Goal: Task Accomplishment & Management: Use online tool/utility

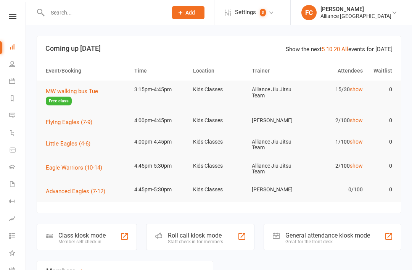
click at [58, 120] on span "Flying Eagles (7-9)" at bounding box center [69, 122] width 47 height 7
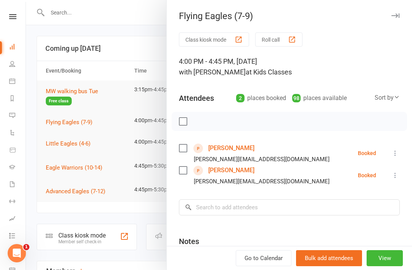
click at [230, 37] on button "Class kiosk mode" at bounding box center [214, 39] width 70 height 14
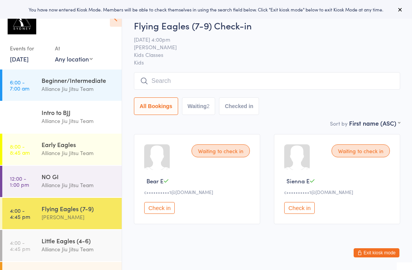
click at [15, 60] on link "14 Oct, 2025" at bounding box center [19, 59] width 19 height 8
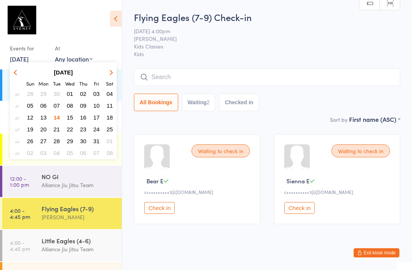
click at [359, 38] on span "[PERSON_NAME]" at bounding box center [261, 39] width 254 height 8
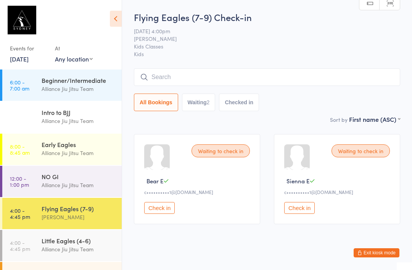
click at [32, 238] on link "4:00 - 4:45 pm Little Eagles (4-6) Alliance Jiu Jitsu Team" at bounding box center [61, 245] width 119 height 31
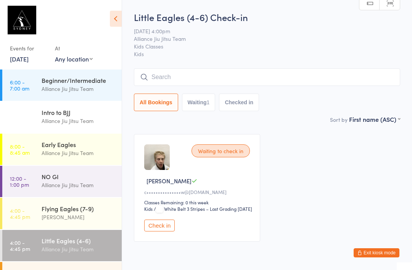
click at [386, 248] on button "Exit kiosk mode" at bounding box center [377, 252] width 46 height 9
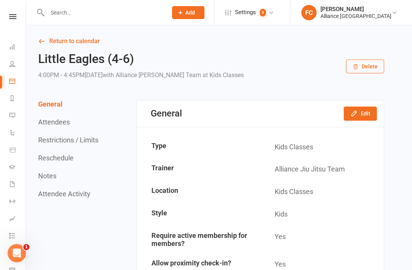
click at [11, 47] on icon at bounding box center [12, 46] width 6 height 6
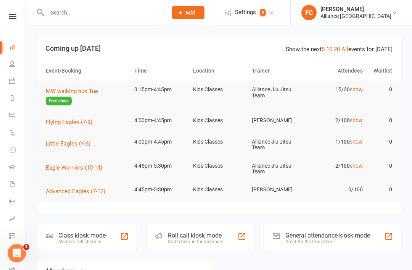
click at [5, 11] on nav "Clubworx Dashboard People Calendar Reports Messages Automations Product Sales G…" at bounding box center [13, 137] width 26 height 270
click at [55, 142] on span "Little Eagles (4-6)" at bounding box center [68, 143] width 45 height 7
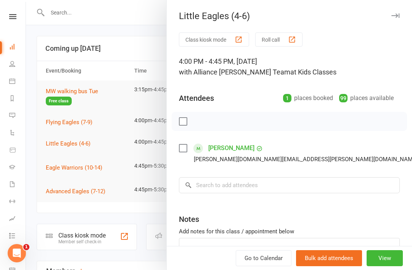
click at [227, 37] on button "Class kiosk mode" at bounding box center [214, 39] width 70 height 14
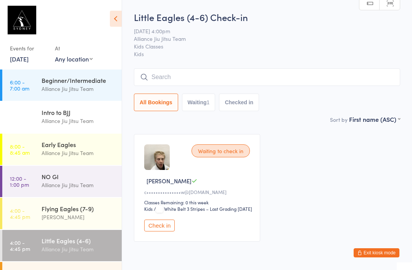
click at [23, 242] on time "4:00 - 4:45 pm" at bounding box center [20, 245] width 20 height 12
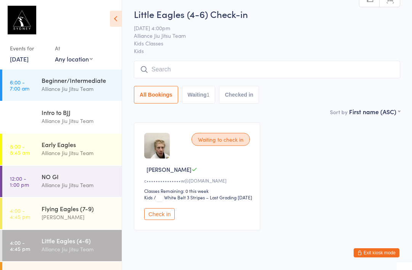
scroll to position [12, 0]
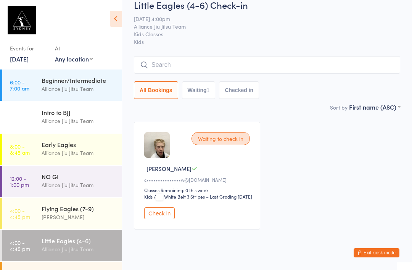
click at [117, 19] on icon at bounding box center [116, 19] width 12 height 16
